Goal: Information Seeking & Learning: Find specific fact

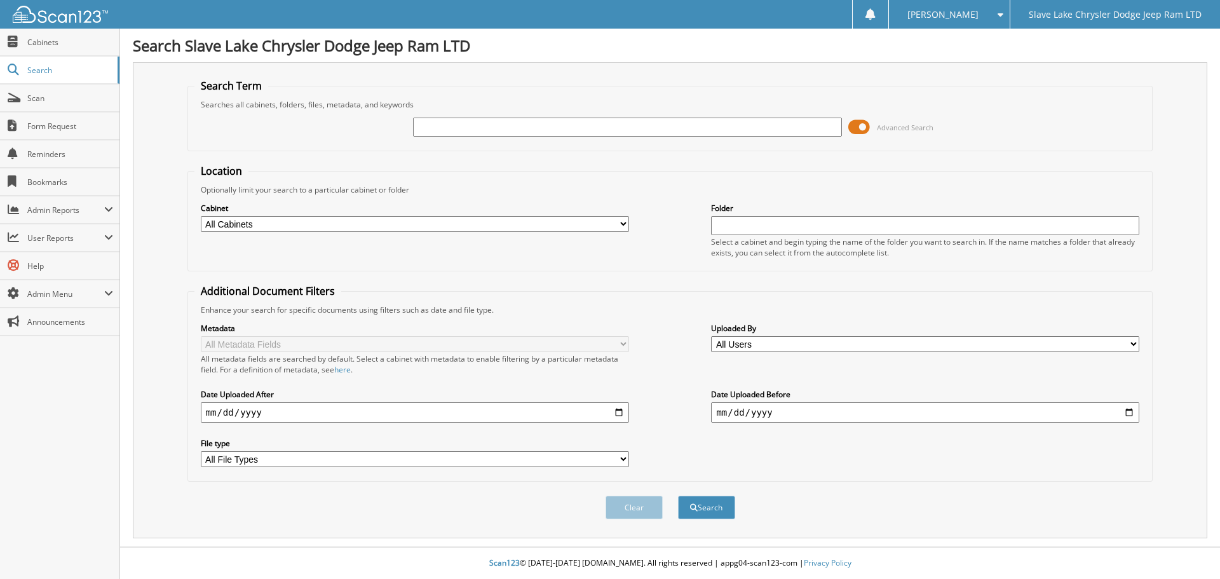
click at [619, 125] on input "text" at bounding box center [627, 127] width 428 height 19
type input "backup 2025 08"
click at [678, 496] on button "Search" at bounding box center [706, 508] width 57 height 24
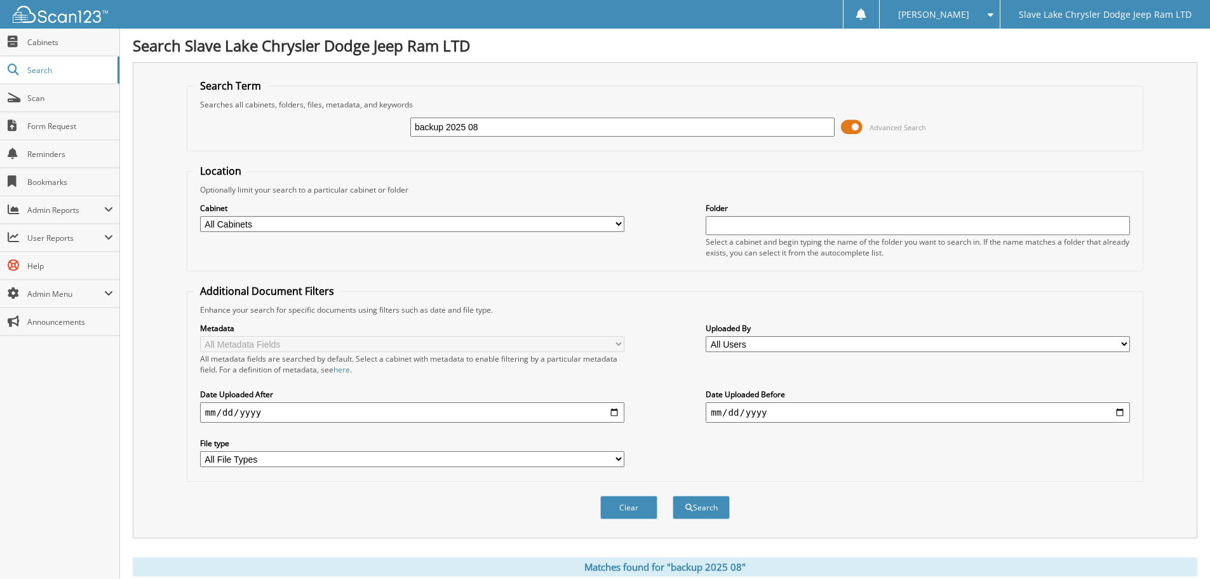
drag, startPoint x: 443, startPoint y: 126, endPoint x: 402, endPoint y: 118, distance: 41.5
click at [402, 118] on div "backup 2025 08 Advanced Search" at bounding box center [665, 127] width 943 height 34
type input "performance group 2025 08"
click at [673, 496] on button "Search" at bounding box center [701, 508] width 57 height 24
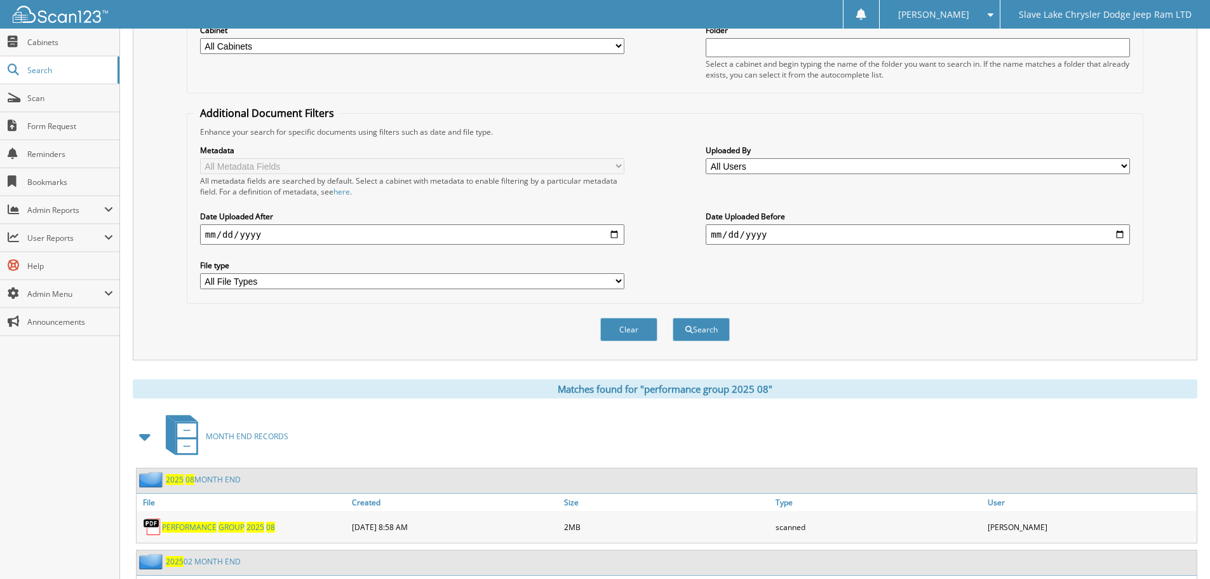
scroll to position [254, 0]
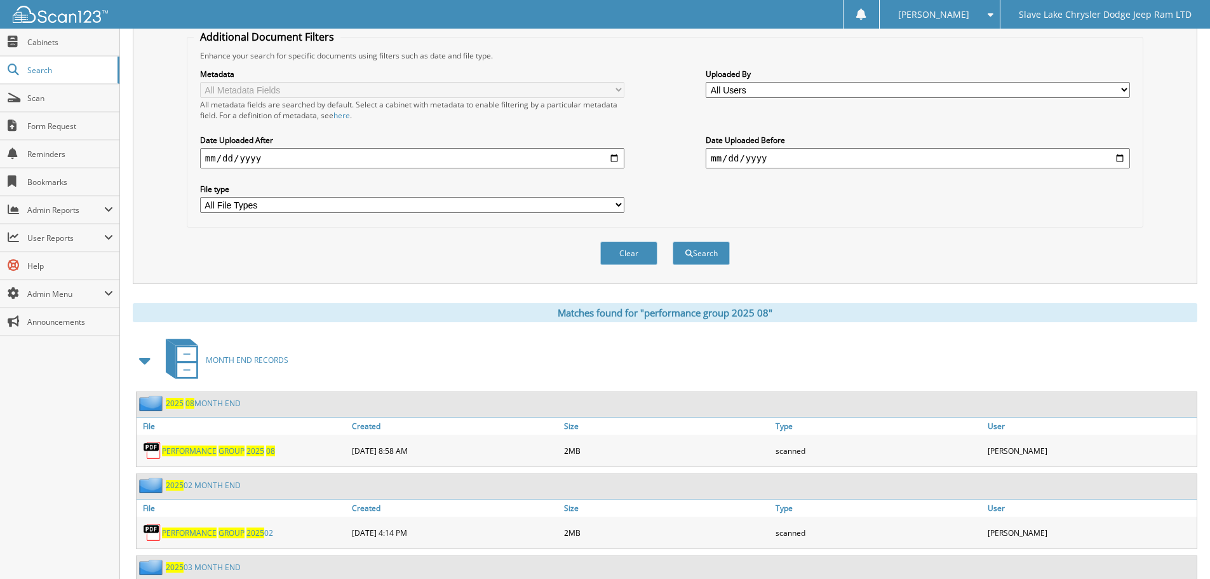
click at [182, 450] on span "PERFORMANCE" at bounding box center [189, 450] width 55 height 11
drag, startPoint x: 623, startPoint y: 256, endPoint x: 503, endPoint y: 255, distance: 120.7
click at [618, 255] on button "Clear" at bounding box center [628, 253] width 57 height 24
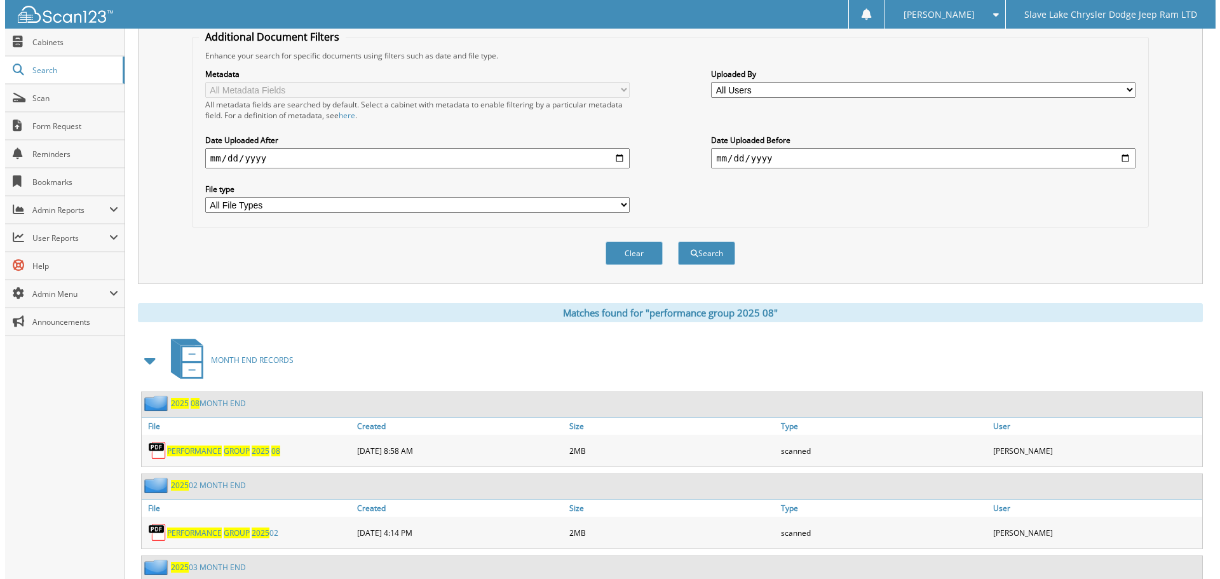
scroll to position [0, 0]
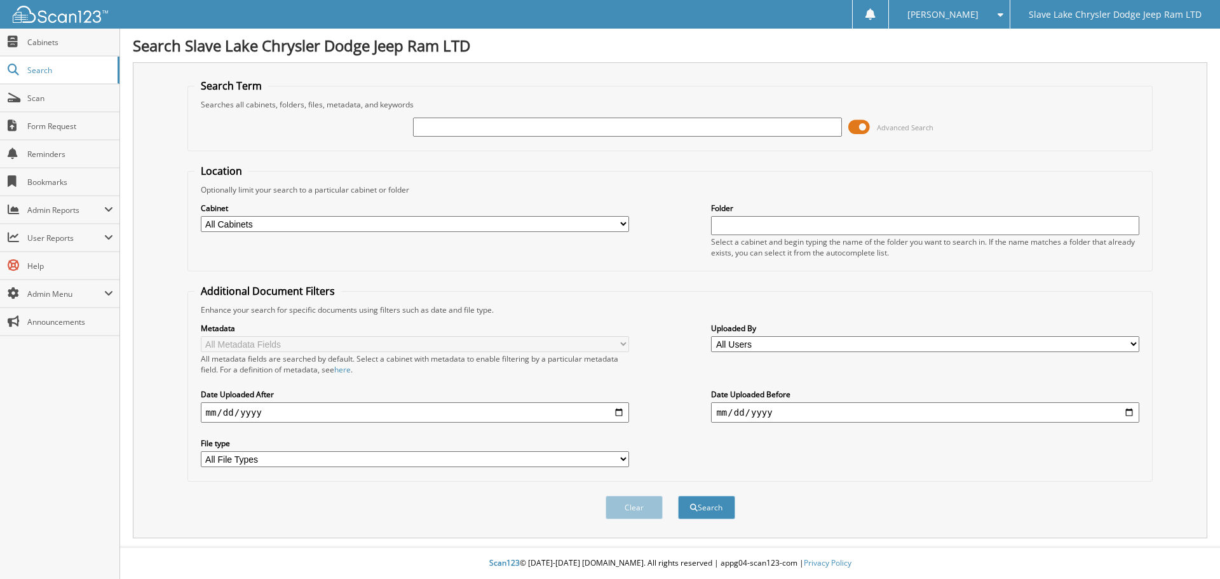
click at [1059, 448] on div "Metadata All Metadata Fields All metadata fields are searched by default. Selec…" at bounding box center [670, 394] width 952 height 159
click at [35, 96] on span "Scan" at bounding box center [70, 98] width 86 height 11
